Goal: Task Accomplishment & Management: Use online tool/utility

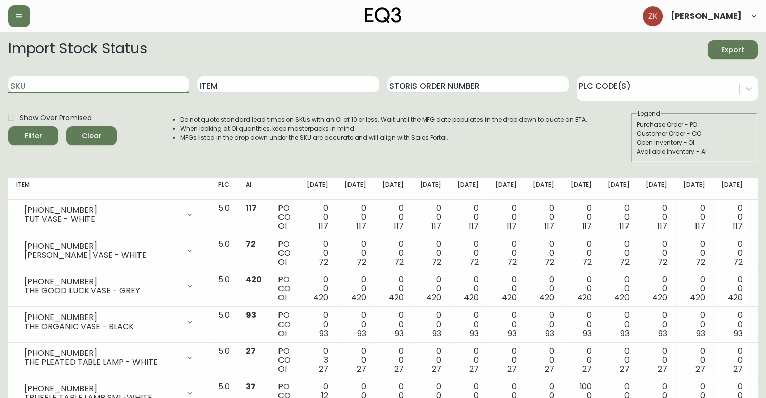
click at [90, 83] on input "SKU" at bounding box center [98, 85] width 181 height 16
paste input "[PHONE_NUMBER]"
click at [8, 126] on button "Filter" at bounding box center [33, 135] width 50 height 19
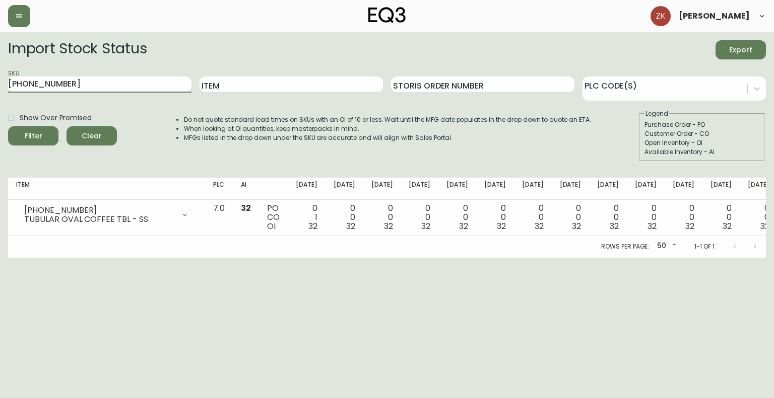
drag, startPoint x: 115, startPoint y: 82, endPoint x: -123, endPoint y: 101, distance: 238.5
click at [0, 101] on html "[PERSON_NAME] Import Stock Status Export SKU [PHONE_NUMBER] Item Storis Order N…" at bounding box center [387, 129] width 774 height 258
paste input "652-13"
click at [8, 126] on button "Filter" at bounding box center [33, 135] width 50 height 19
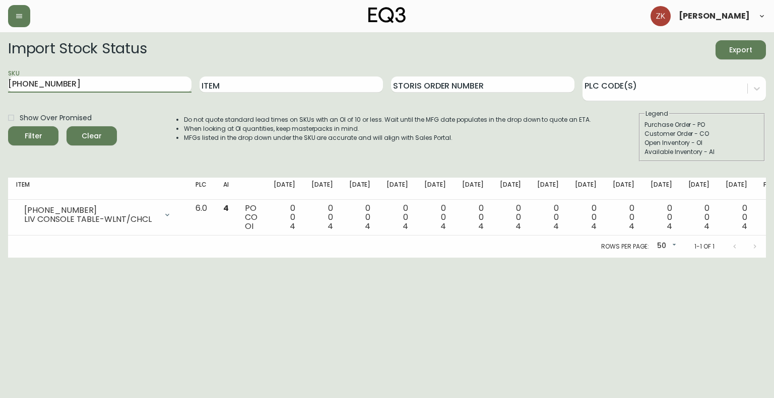
drag, startPoint x: 118, startPoint y: 80, endPoint x: -111, endPoint y: 96, distance: 229.2
click at [0, 96] on html "[PERSON_NAME] Import Stock Status Export SKU [PHONE_NUMBER] Item Storis Order N…" at bounding box center [387, 129] width 774 height 258
type input "console"
click at [8, 126] on button "Filter" at bounding box center [33, 135] width 50 height 19
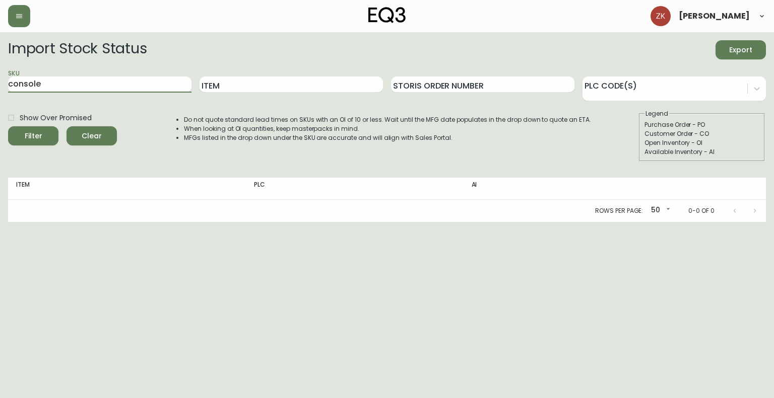
drag, startPoint x: 111, startPoint y: 84, endPoint x: -145, endPoint y: 96, distance: 256.1
click at [0, 96] on html "[PERSON_NAME] Import Stock Status Export SKU console Item Storis Order Number P…" at bounding box center [387, 111] width 774 height 222
click at [91, 88] on input "SKU" at bounding box center [99, 85] width 183 height 16
paste input "[PHONE_NUMBER]"
type input "[PHONE_NUMBER]"
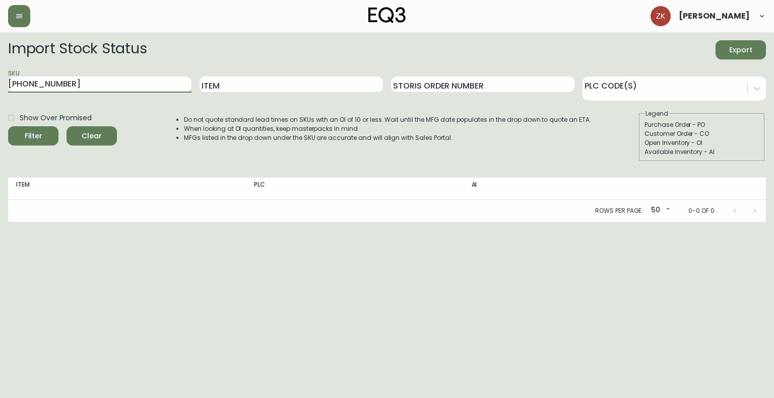
click at [8, 126] on button "Filter" at bounding box center [33, 135] width 50 height 19
